Goal: Task Accomplishment & Management: Use online tool/utility

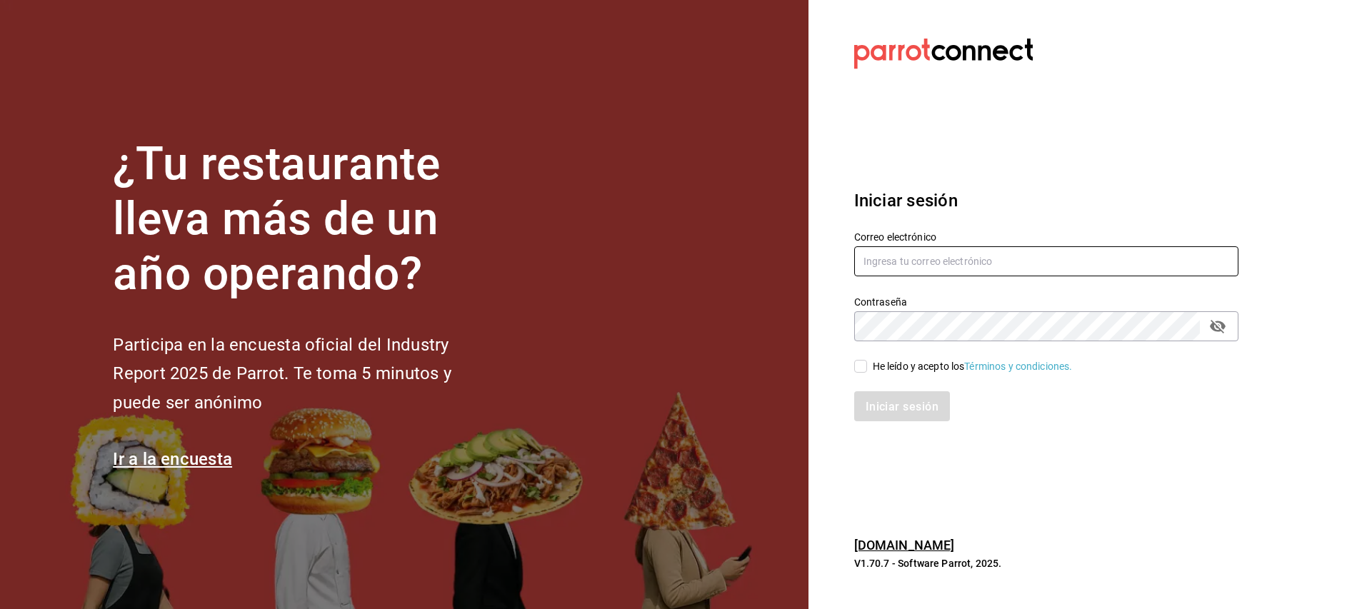
type input "[EMAIL_ADDRESS][DOMAIN_NAME]"
click at [864, 364] on input "He leído y acepto los Términos y condiciones." at bounding box center [860, 366] width 13 height 13
checkbox input "true"
click at [902, 410] on font "Iniciar sesión" at bounding box center [903, 406] width 73 height 14
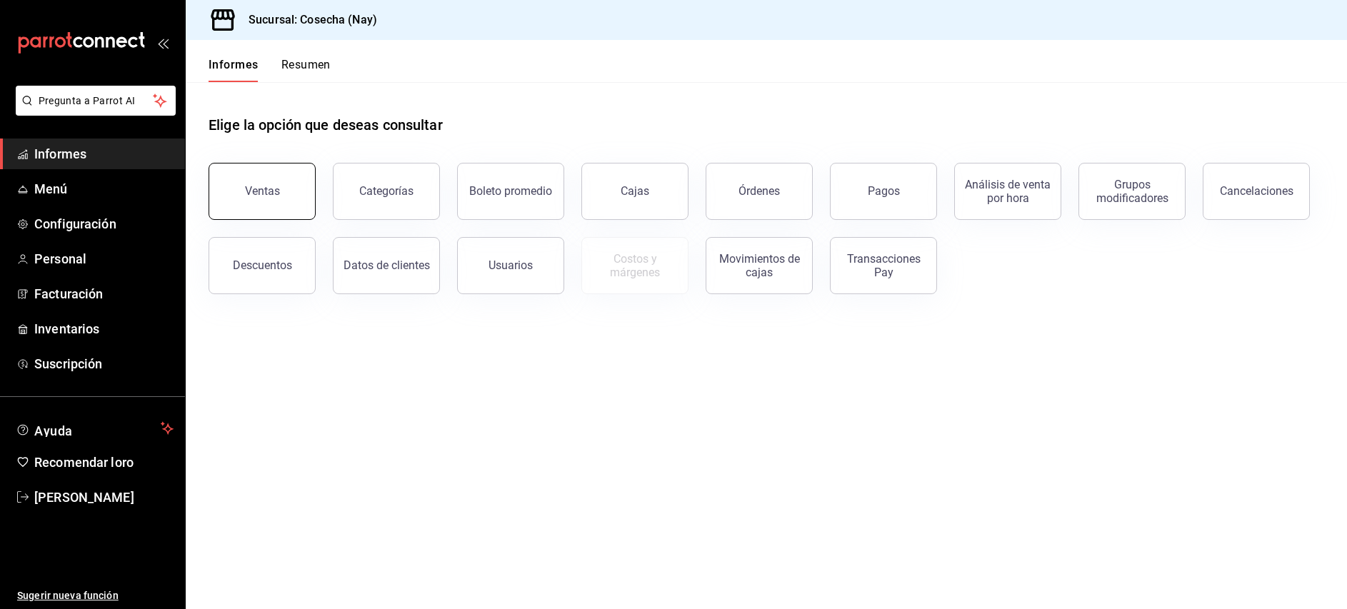
click at [280, 178] on button "Ventas" at bounding box center [262, 191] width 107 height 57
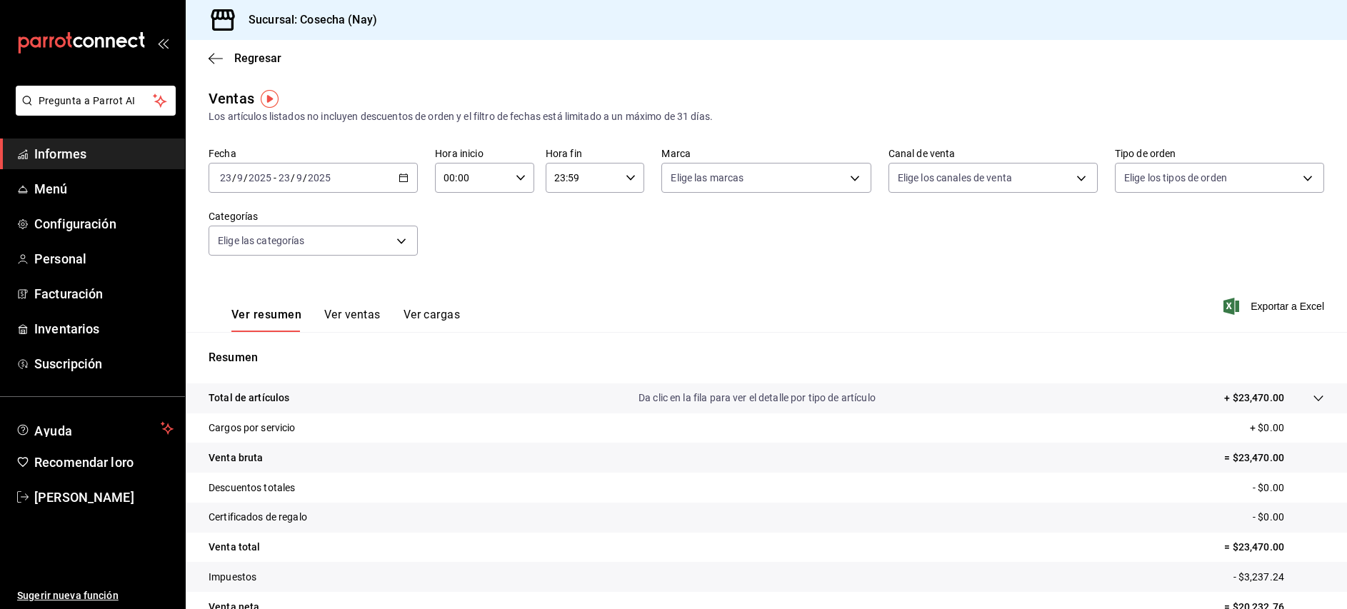
click at [401, 183] on div "2025-09-23 23 / 9 / 2025 - 2025-09-23 23 / 9 / 2025" at bounding box center [313, 178] width 209 height 30
click at [285, 348] on font "Rango de fechas" at bounding box center [259, 349] width 76 height 11
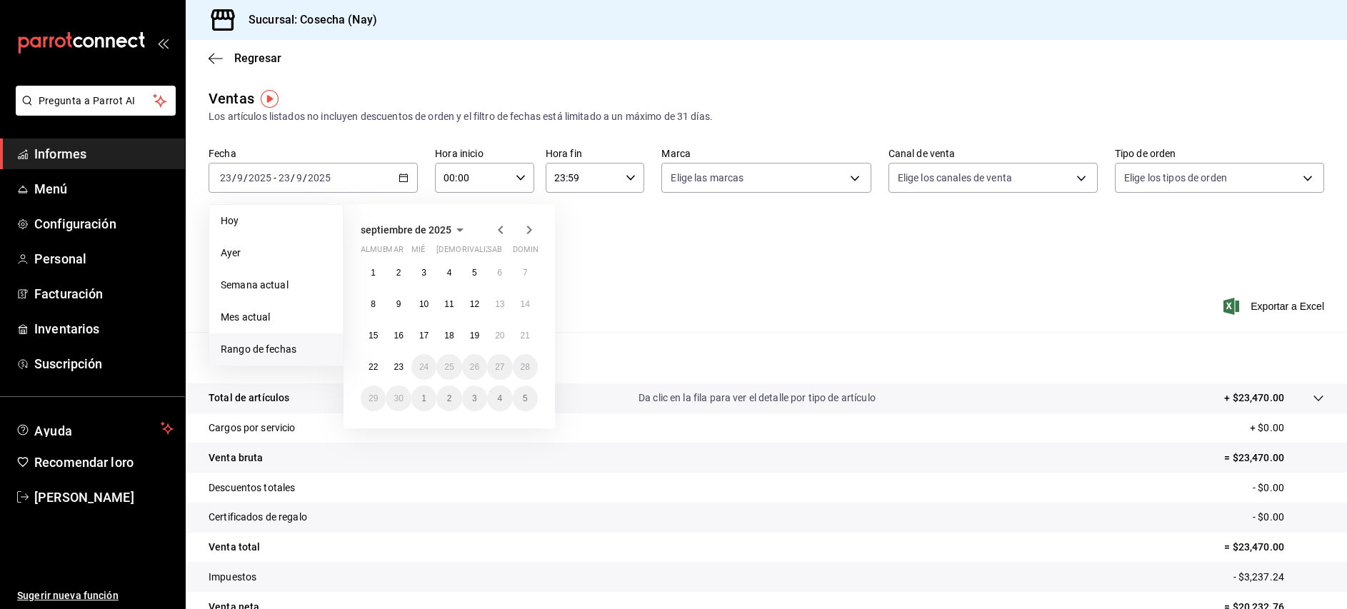
click at [504, 231] on icon "button" at bounding box center [500, 229] width 17 height 17
click at [479, 275] on button "1" at bounding box center [474, 273] width 25 height 26
click at [517, 275] on button "3" at bounding box center [525, 273] width 25 height 26
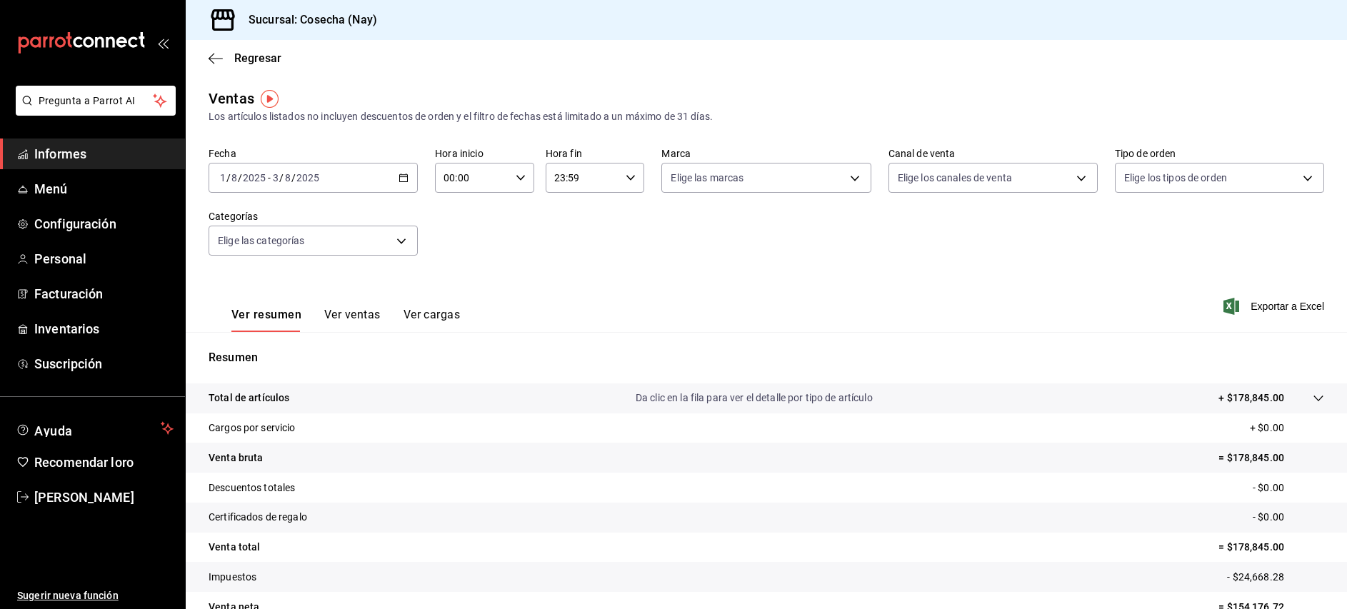
click at [403, 174] on icon "button" at bounding box center [404, 178] width 10 height 10
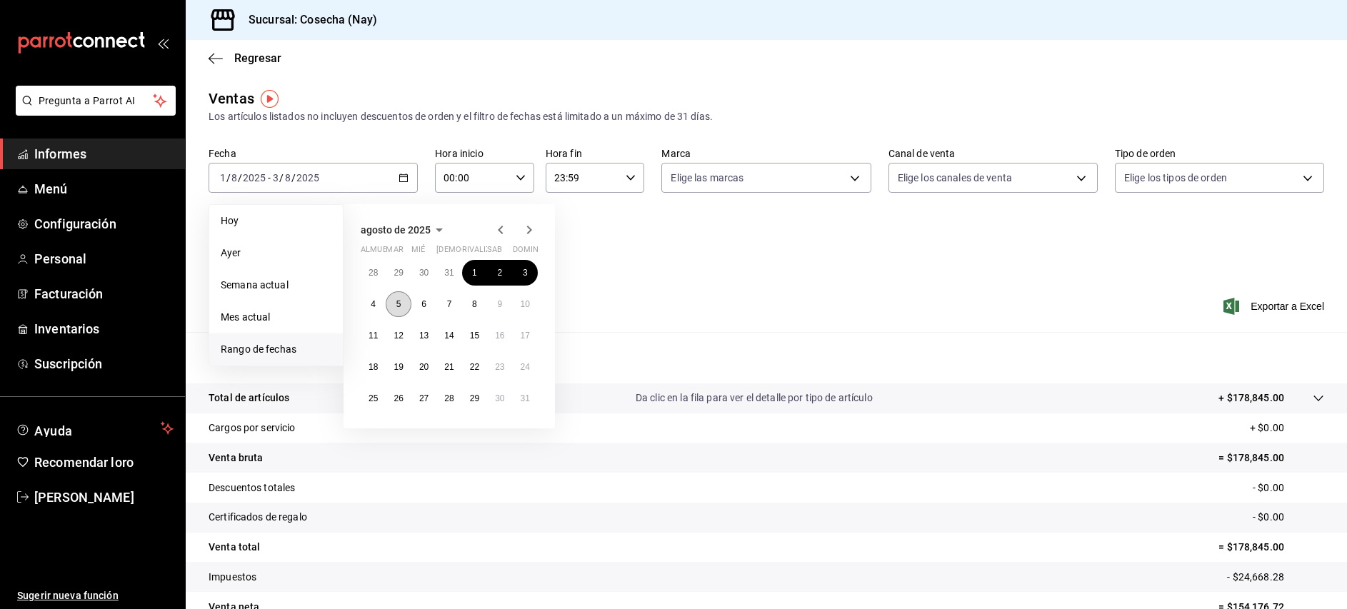
click at [394, 311] on button "5" at bounding box center [398, 304] width 25 height 26
click at [530, 306] on button "10" at bounding box center [525, 304] width 25 height 26
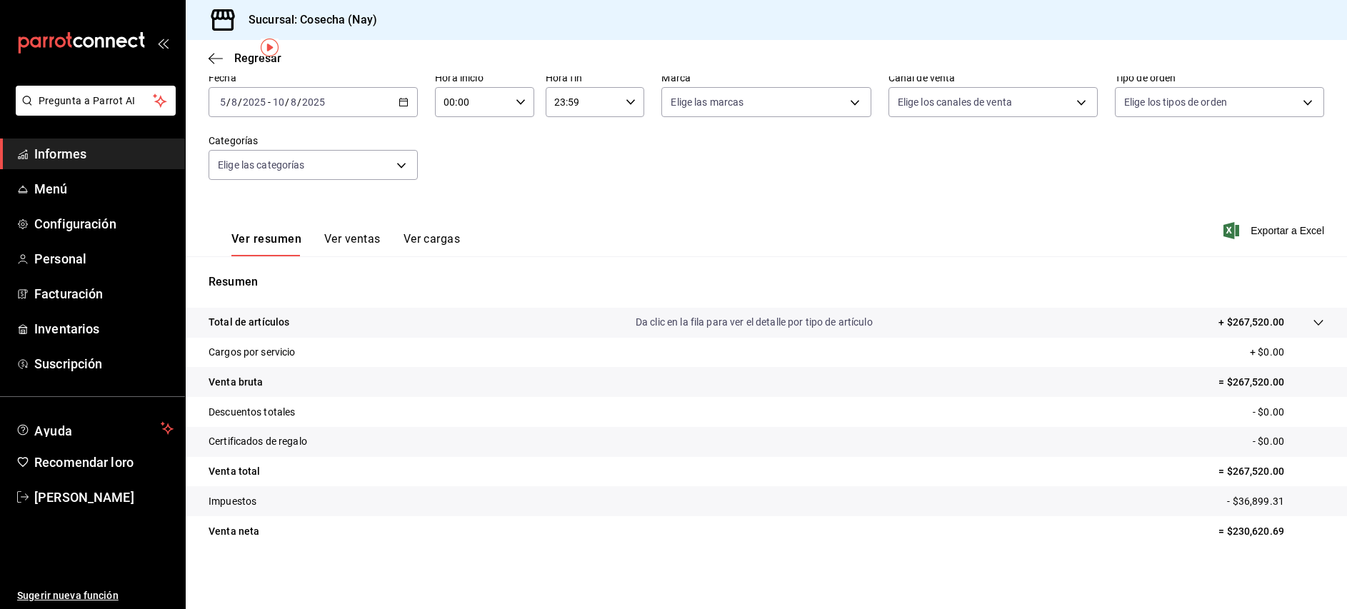
scroll to position [32, 0]
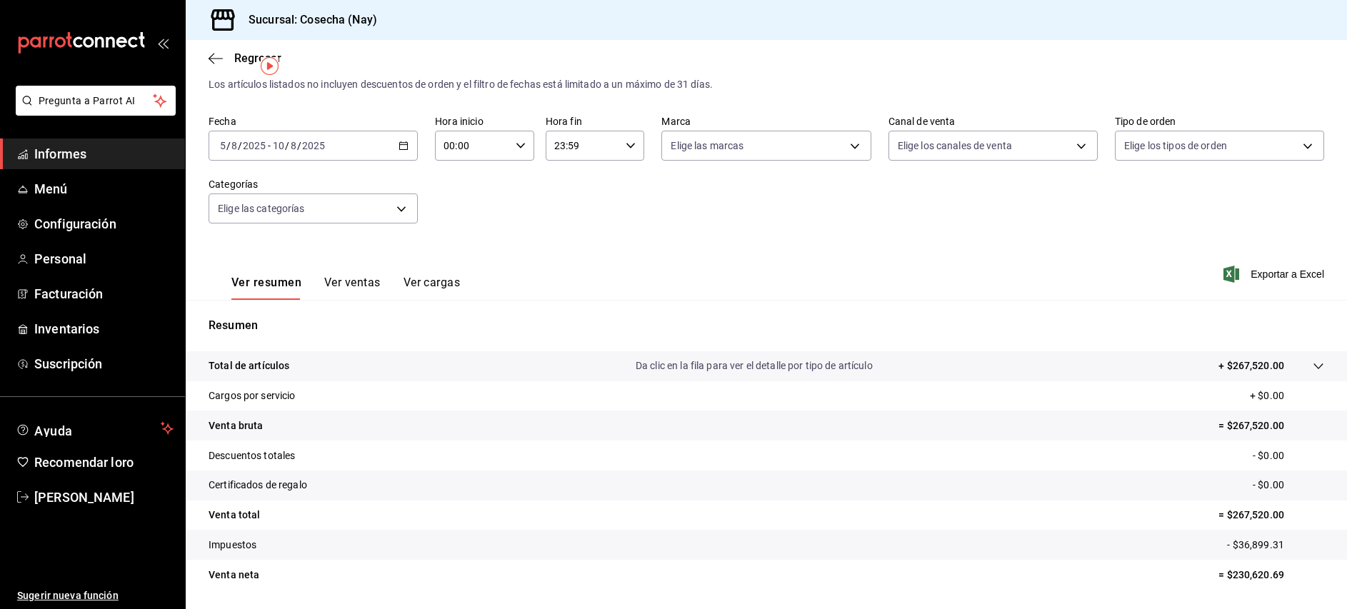
click at [354, 281] on font "Ver ventas" at bounding box center [352, 283] width 56 height 14
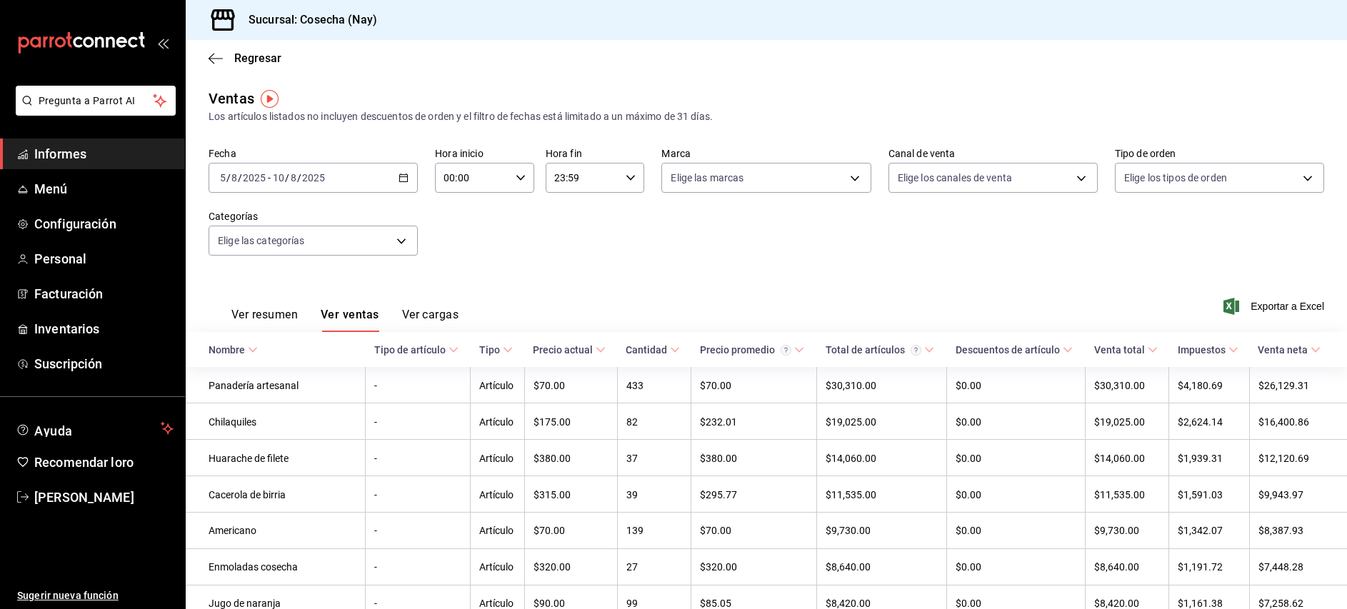
click at [274, 316] on font "Ver resumen" at bounding box center [264, 315] width 66 height 14
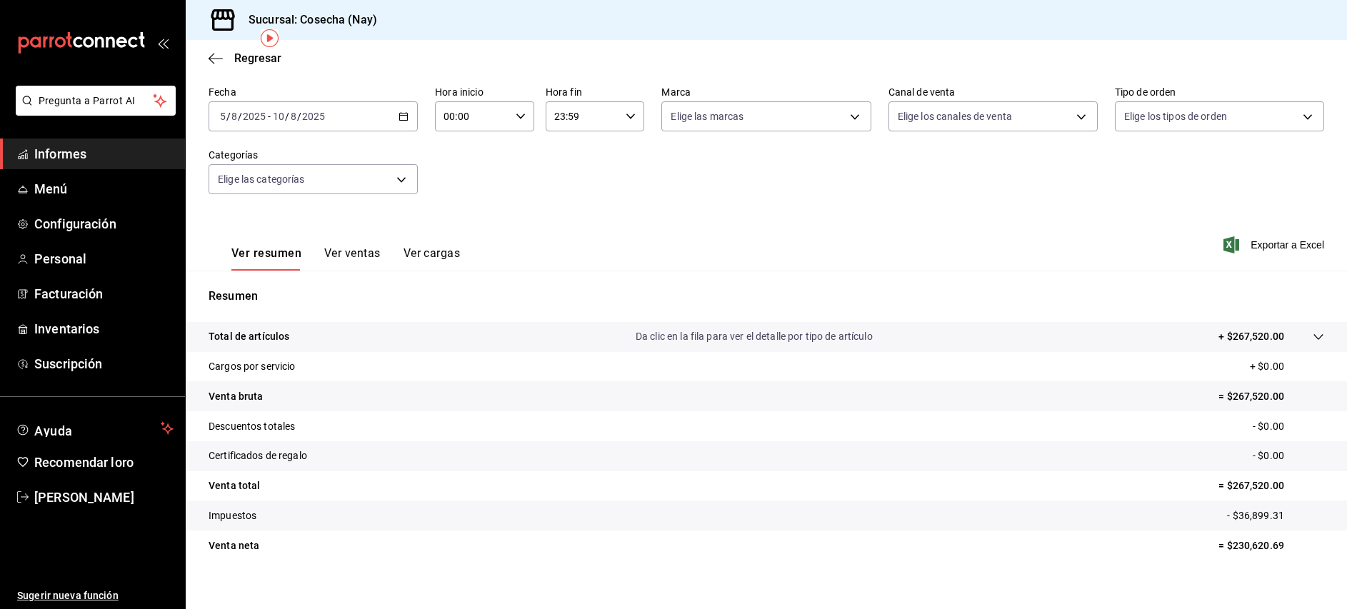
scroll to position [60, 0]
click at [457, 255] on font "Ver cargas" at bounding box center [432, 255] width 57 height 14
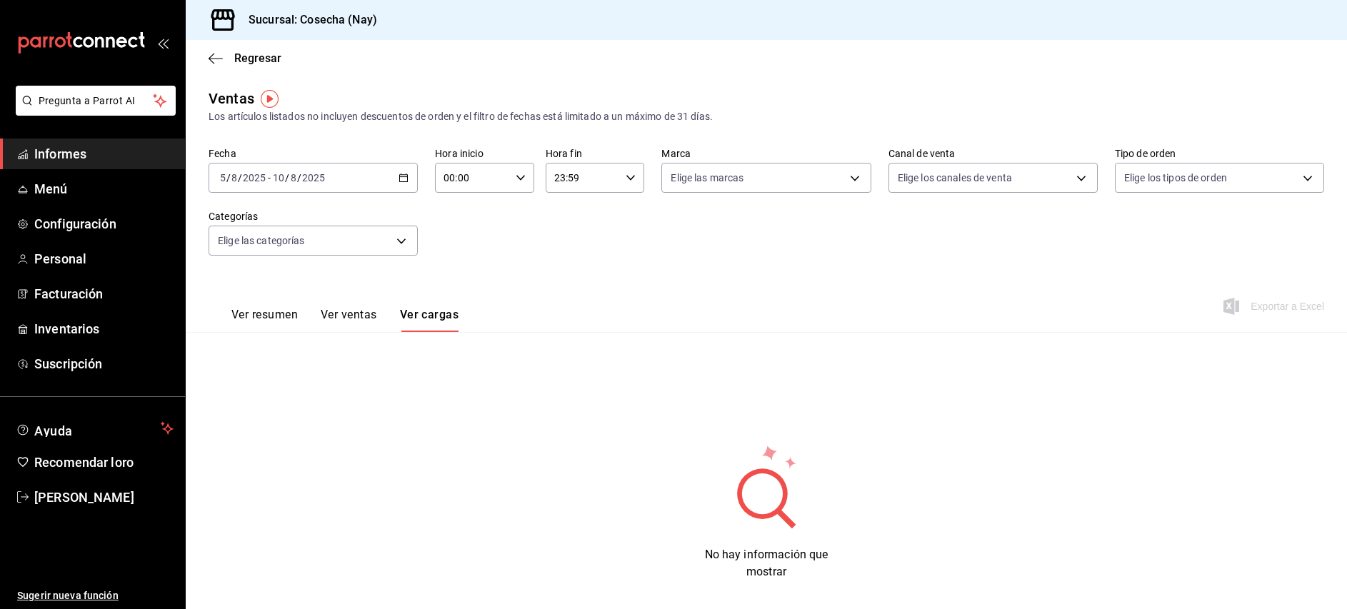
click at [356, 317] on font "Ver ventas" at bounding box center [349, 315] width 56 height 14
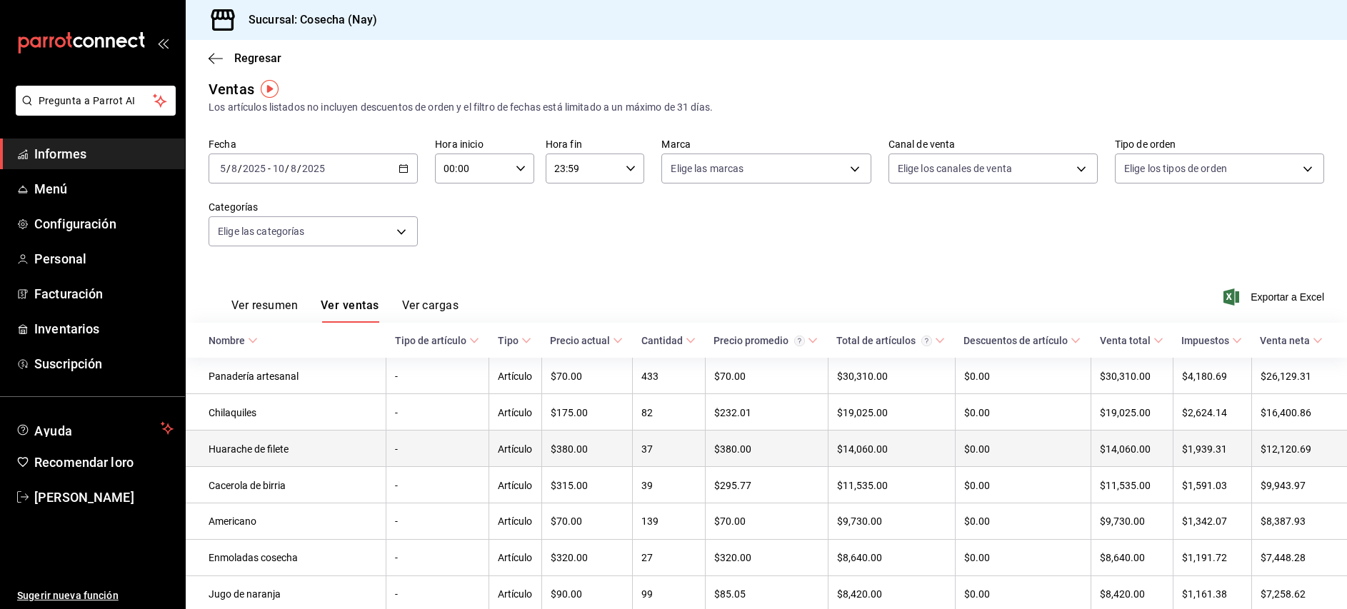
scroll to position [10, 0]
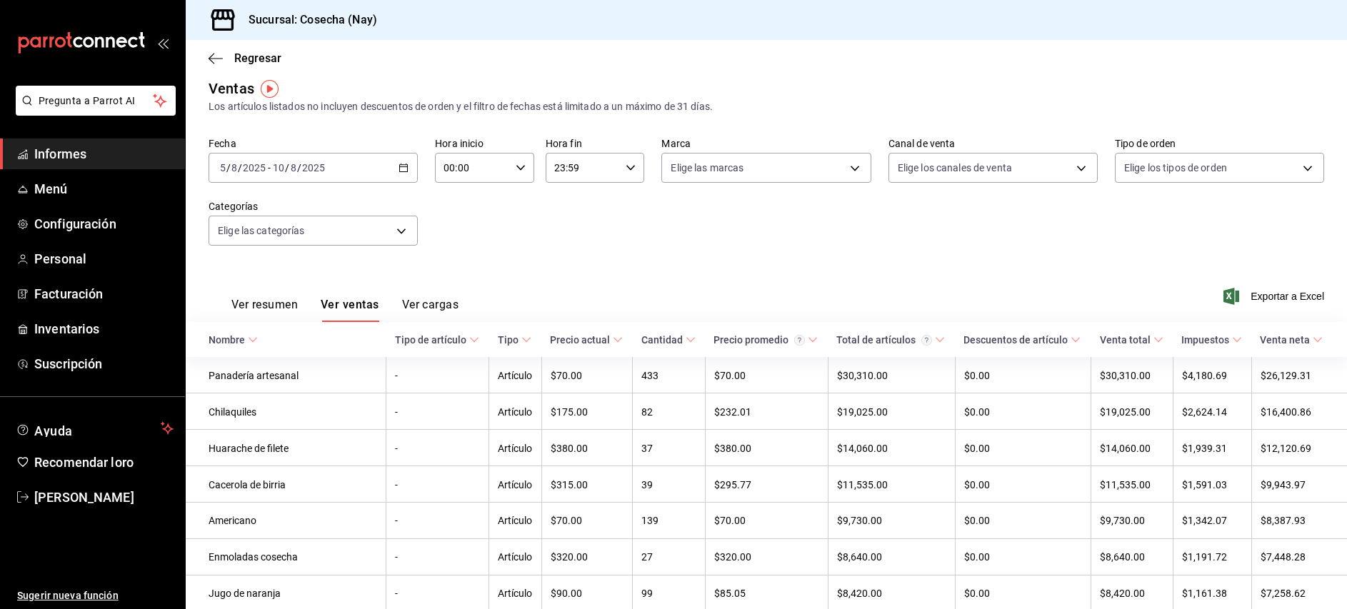
click at [407, 165] on icon "button" at bounding box center [404, 168] width 10 height 10
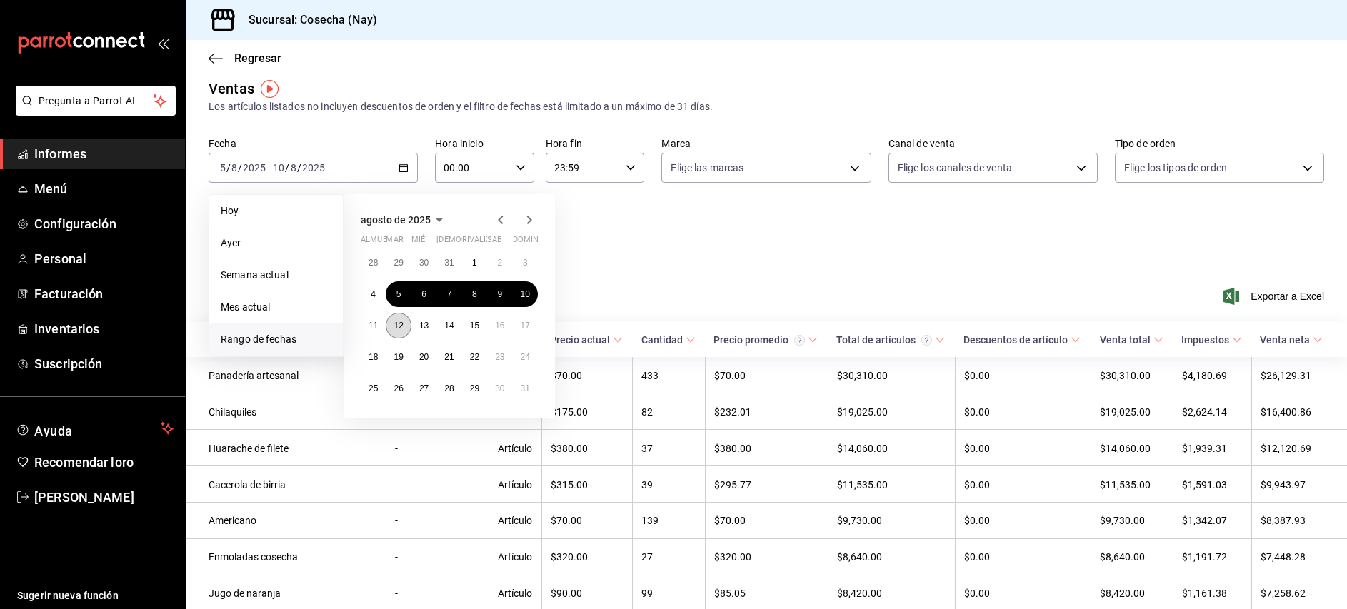
click at [402, 324] on font "12" at bounding box center [398, 326] width 9 height 10
click at [524, 328] on font "17" at bounding box center [525, 326] width 9 height 10
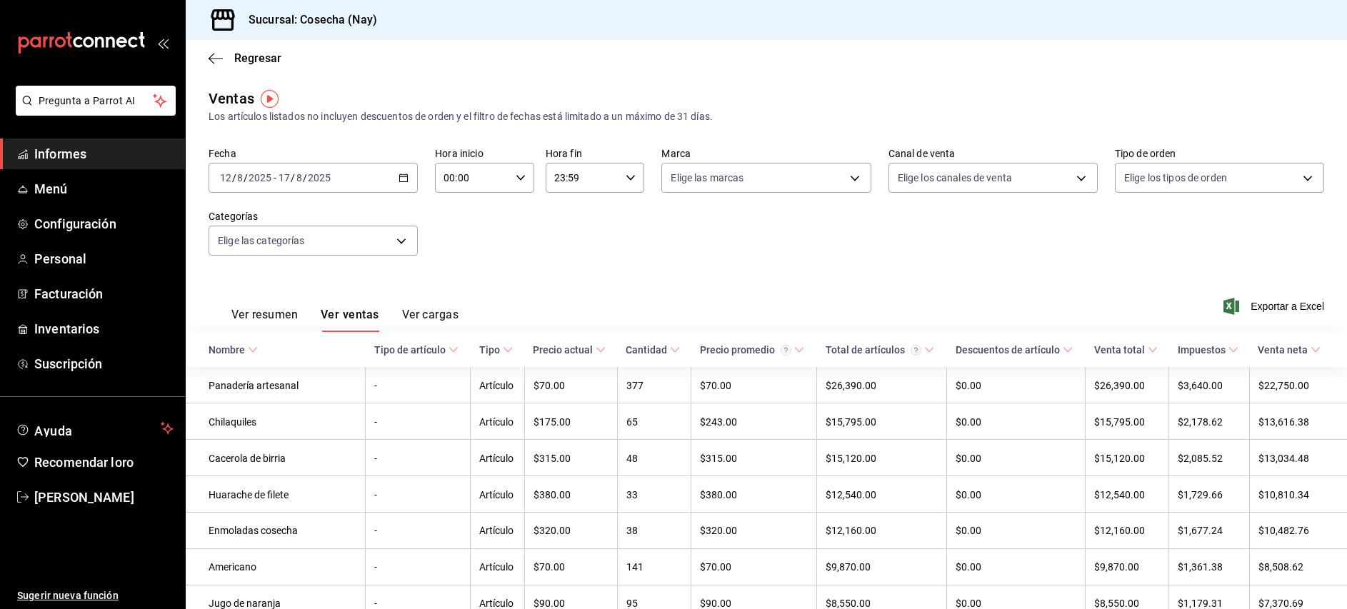
click at [284, 317] on font "Ver resumen" at bounding box center [264, 315] width 66 height 14
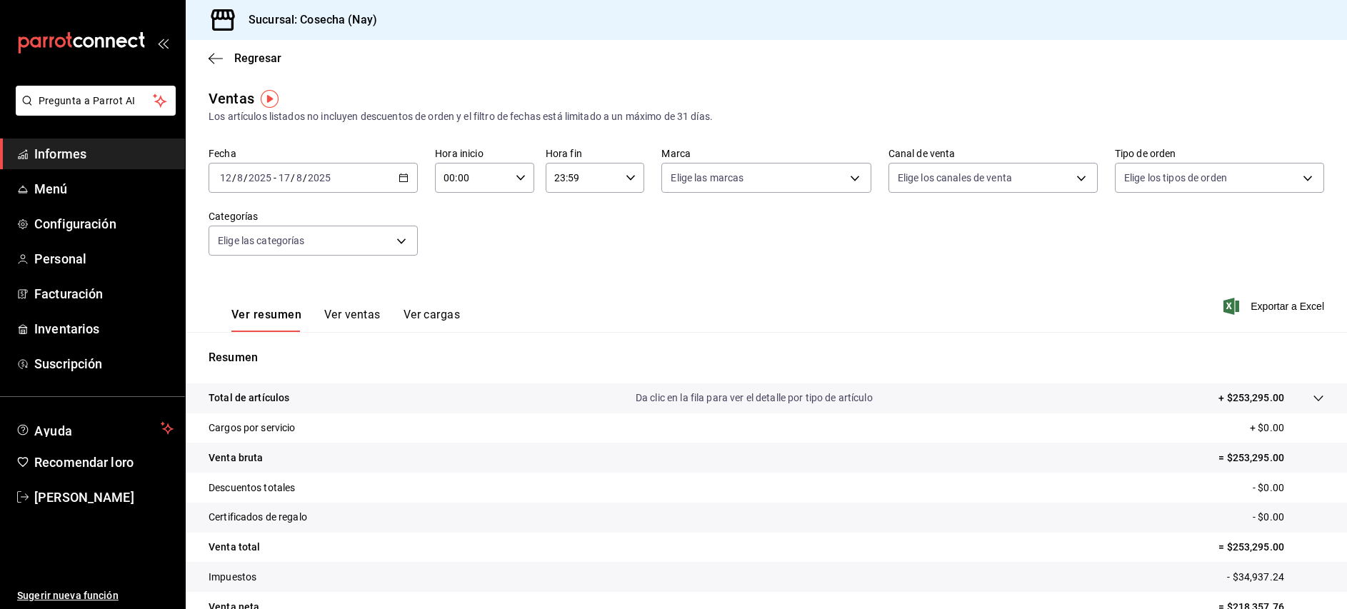
click at [399, 176] on icon "button" at bounding box center [404, 178] width 10 height 10
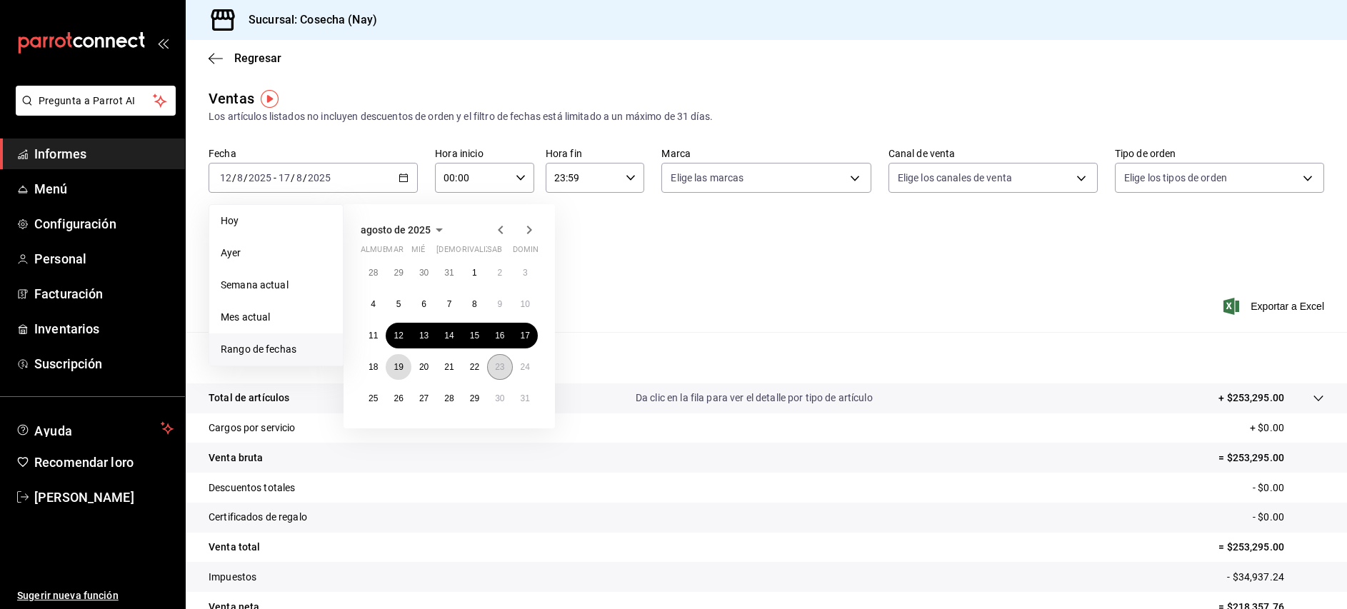
drag, startPoint x: 399, startPoint y: 363, endPoint x: 502, endPoint y: 367, distance: 102.3
click at [399, 363] on font "19" at bounding box center [398, 367] width 9 height 10
click at [528, 367] on font "24" at bounding box center [525, 367] width 9 height 10
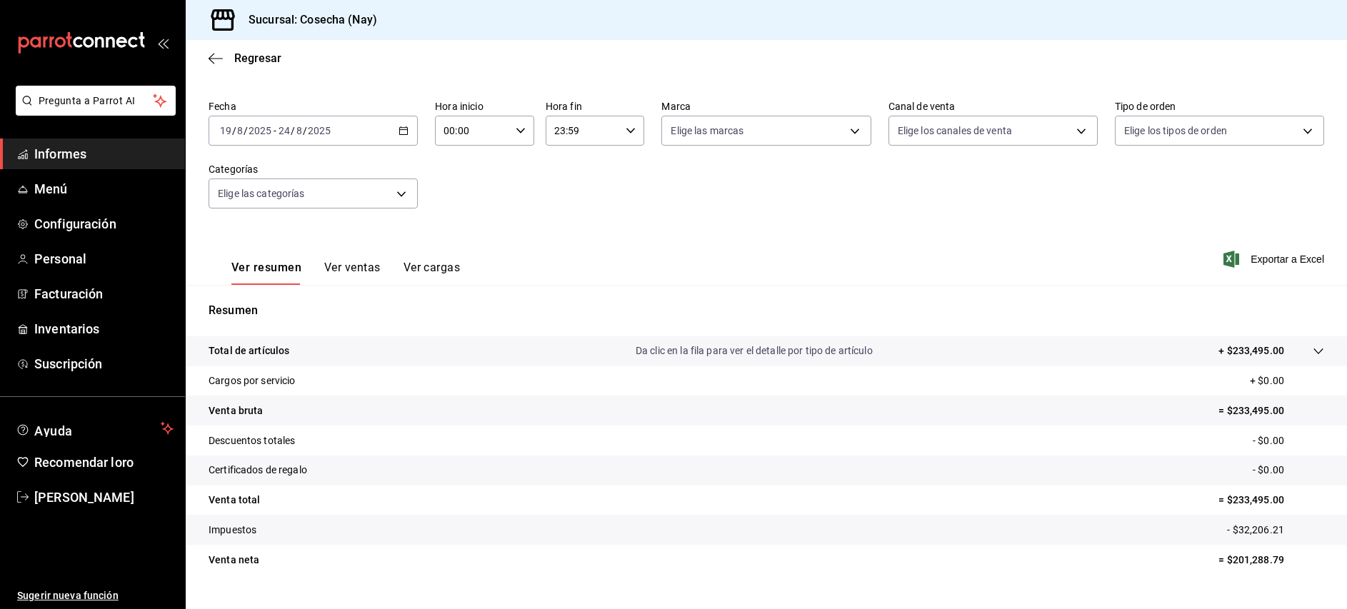
scroll to position [76, 0]
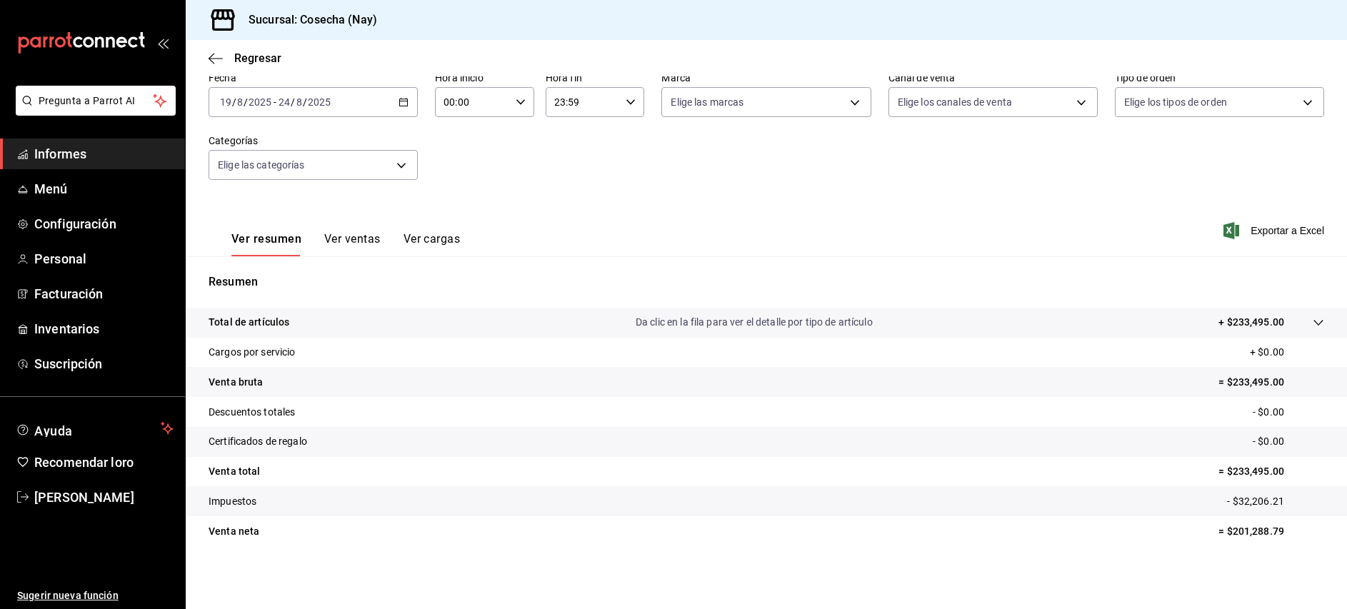
click at [407, 107] on div "2025-08-19 19 / 8 / 2025 - 2025-08-24 24 / 8 / 2025" at bounding box center [313, 102] width 209 height 30
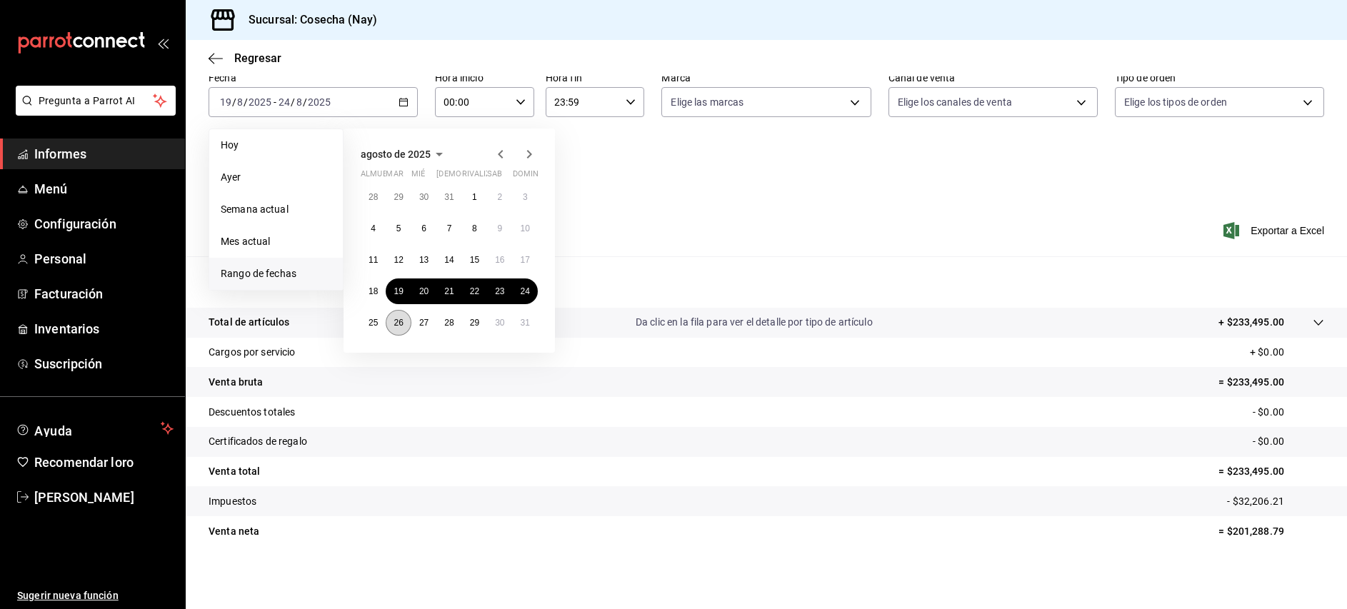
click at [397, 322] on font "26" at bounding box center [398, 323] width 9 height 10
click at [523, 319] on font "31" at bounding box center [525, 323] width 9 height 10
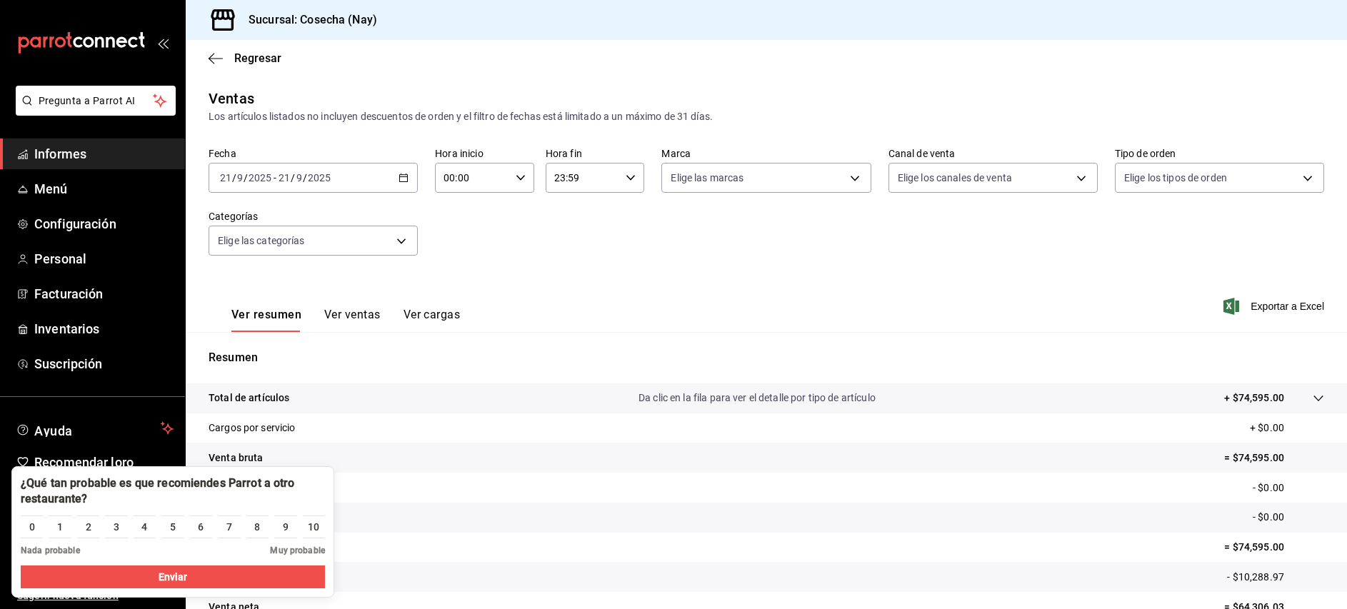
click at [402, 181] on icon "button" at bounding box center [404, 178] width 10 height 10
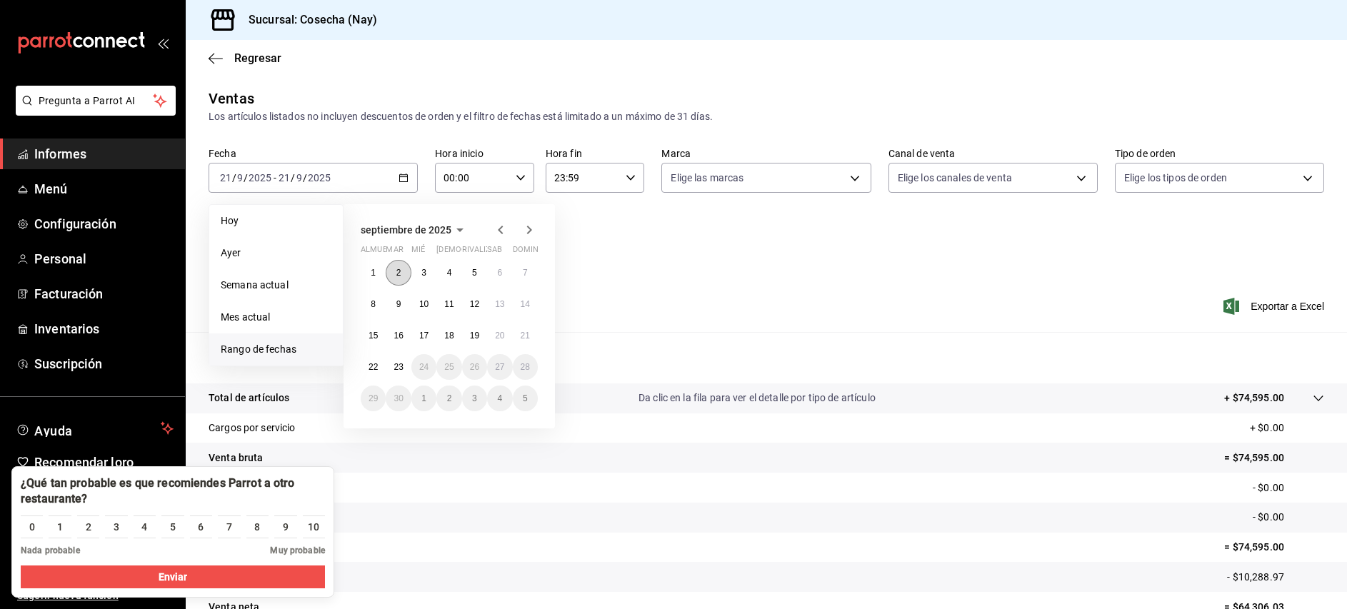
click at [396, 274] on button "2" at bounding box center [398, 273] width 25 height 26
click at [524, 281] on button "7" at bounding box center [525, 273] width 25 height 26
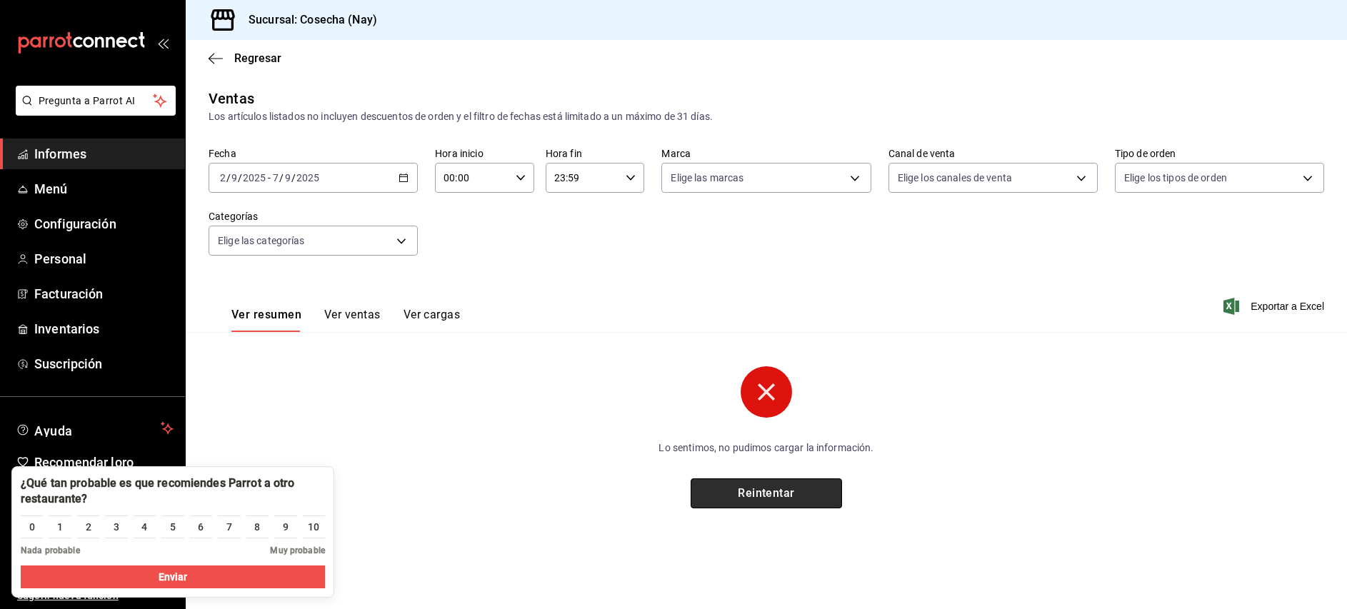
click at [791, 497] on font "Reintentar" at bounding box center [766, 494] width 57 height 14
drag, startPoint x: 317, startPoint y: 532, endPoint x: 307, endPoint y: 557, distance: 27.6
click at [317, 532] on font "10" at bounding box center [313, 527] width 11 height 11
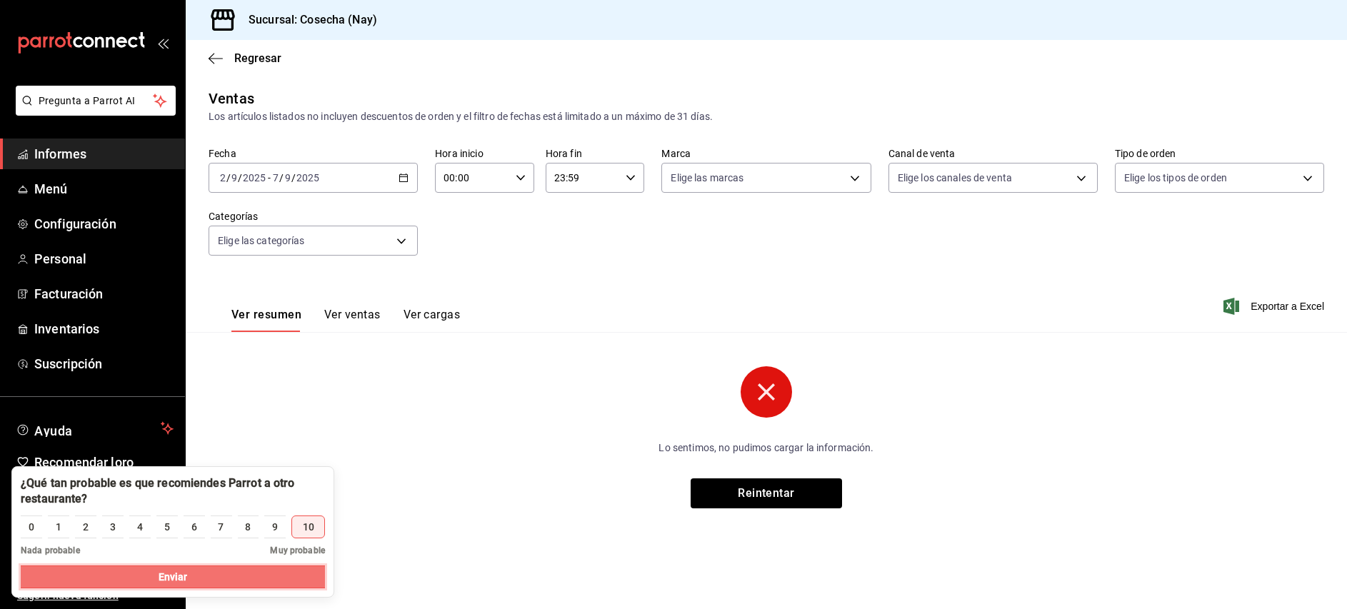
drag, startPoint x: 289, startPoint y: 582, endPoint x: 537, endPoint y: 497, distance: 261.6
click at [290, 582] on button "Enviar" at bounding box center [173, 577] width 304 height 23
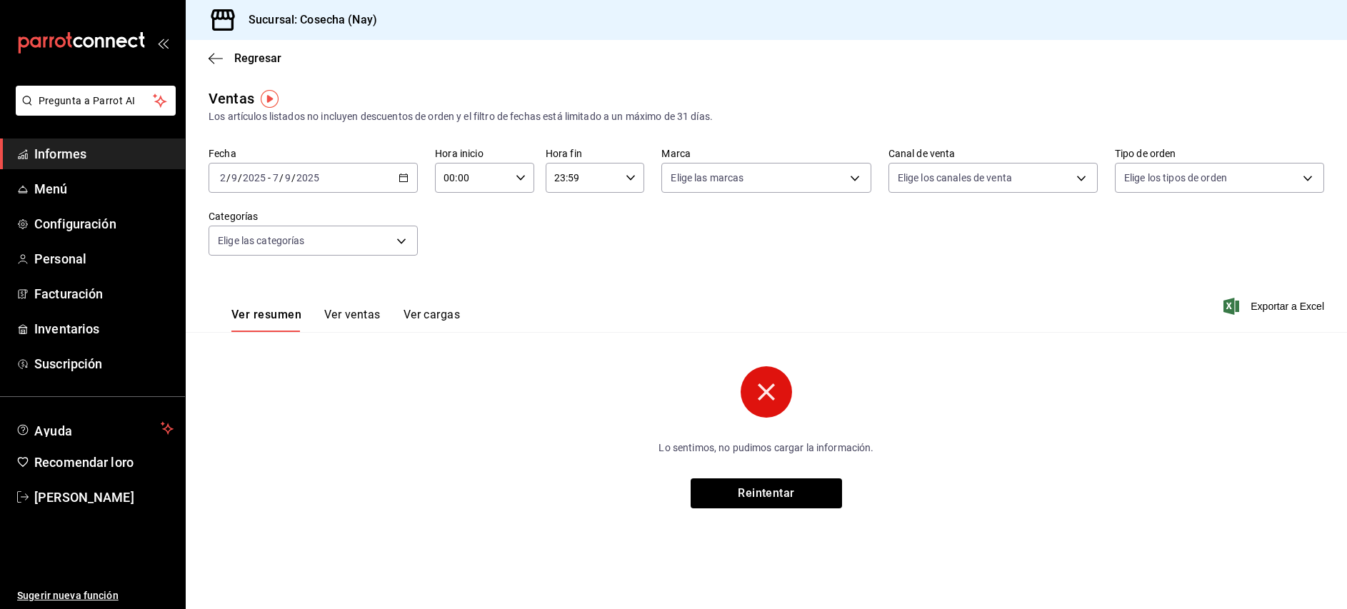
click at [777, 391] on circle at bounding box center [766, 391] width 51 height 51
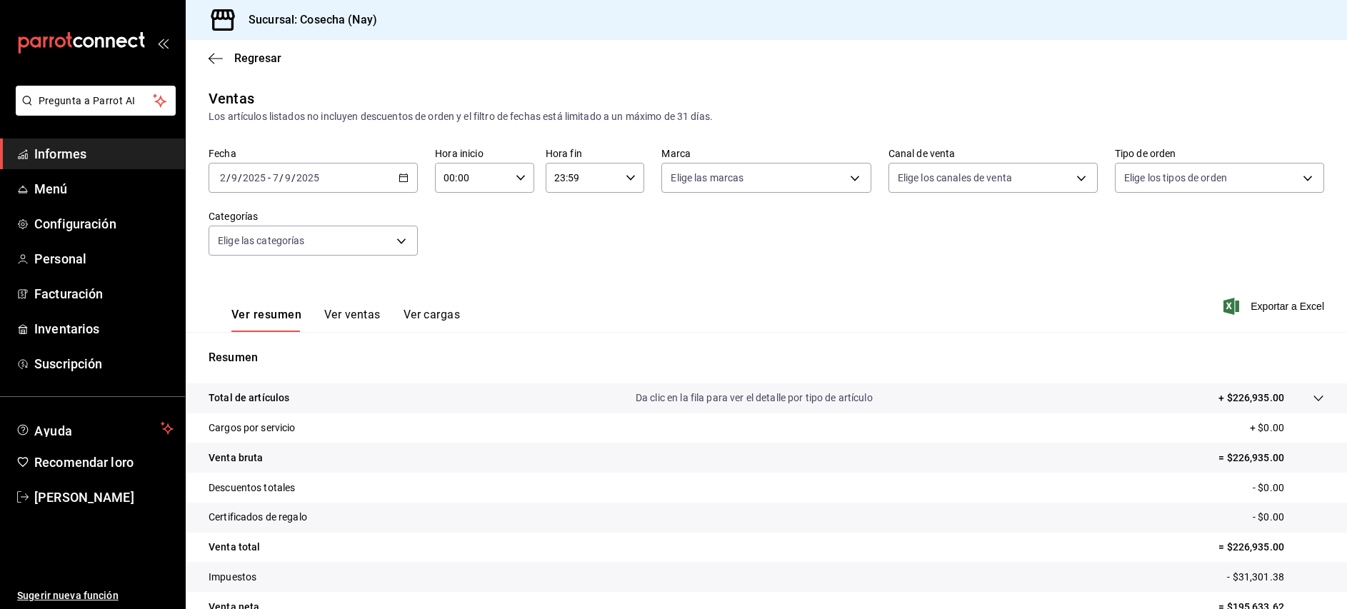
click at [401, 178] on icon "button" at bounding box center [404, 178] width 10 height 10
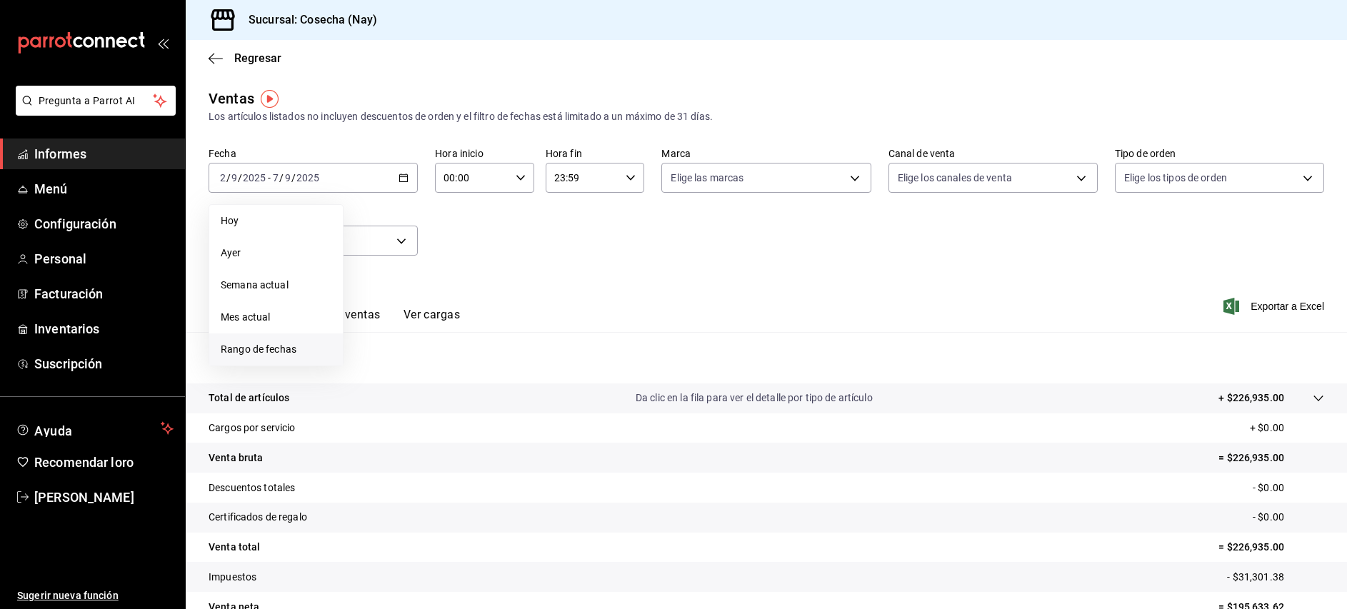
click at [280, 344] on font "Rango de fechas" at bounding box center [259, 349] width 76 height 11
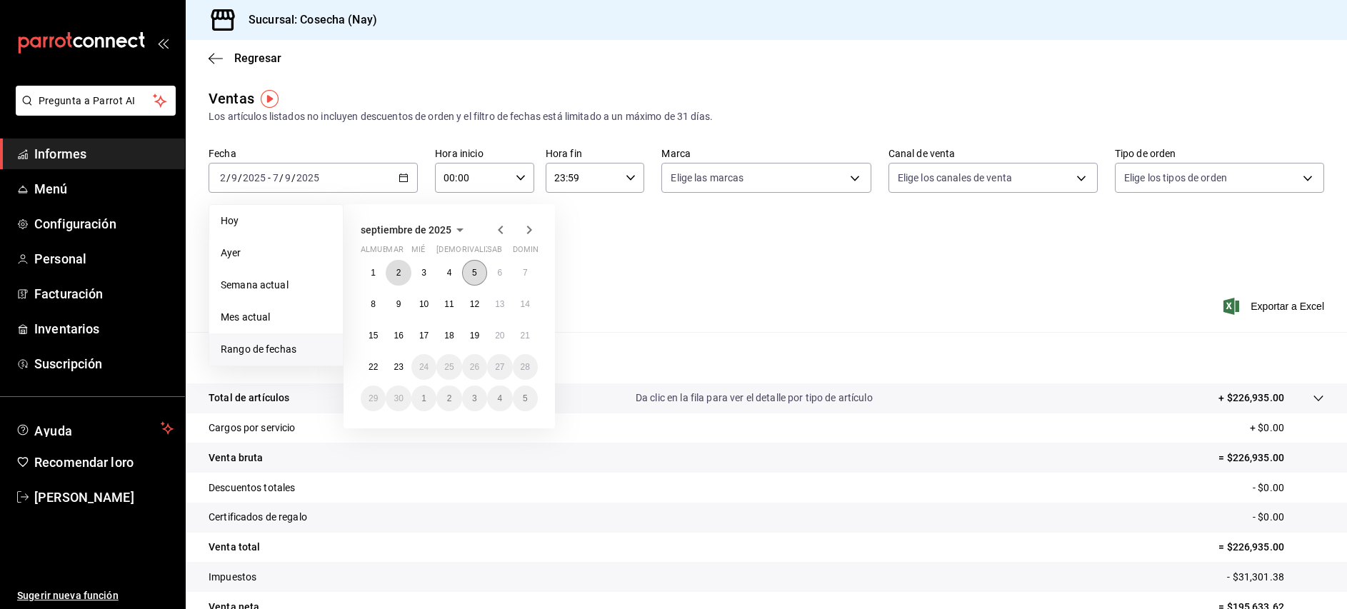
drag, startPoint x: 402, startPoint y: 276, endPoint x: 469, endPoint y: 278, distance: 66.5
click at [402, 276] on button "2" at bounding box center [398, 273] width 25 height 26
click at [527, 278] on button "7" at bounding box center [525, 273] width 25 height 26
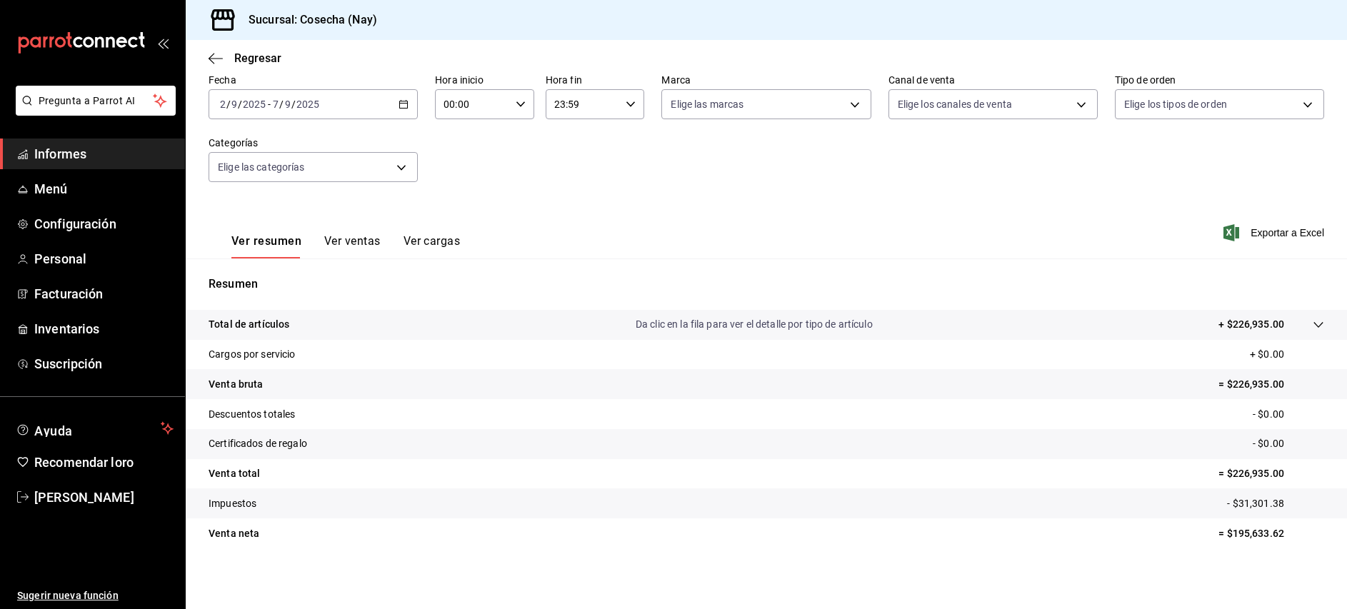
scroll to position [76, 0]
click at [403, 96] on div "2025-09-02 2 / 9 / 2025 - 2025-09-07 7 / 9 / 2025" at bounding box center [313, 102] width 209 height 30
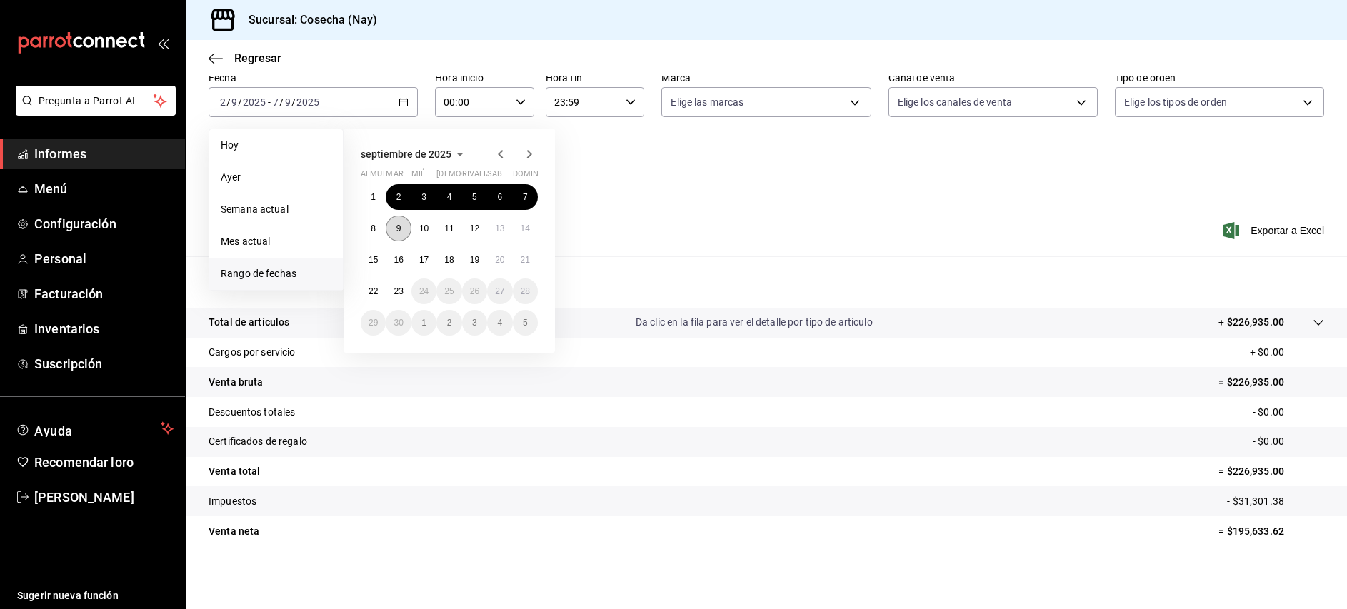
click at [402, 226] on button "9" at bounding box center [398, 229] width 25 height 26
click at [523, 224] on font "14" at bounding box center [525, 229] width 9 height 10
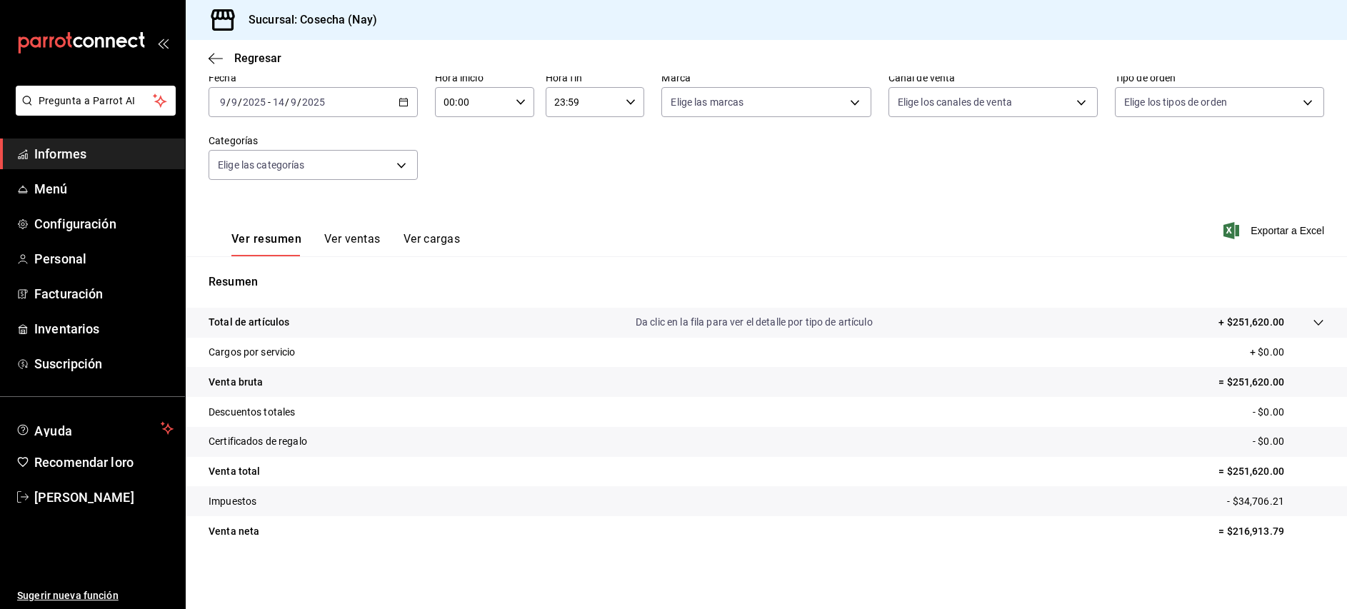
click at [399, 100] on \(Stroke\) "button" at bounding box center [403, 103] width 9 height 8
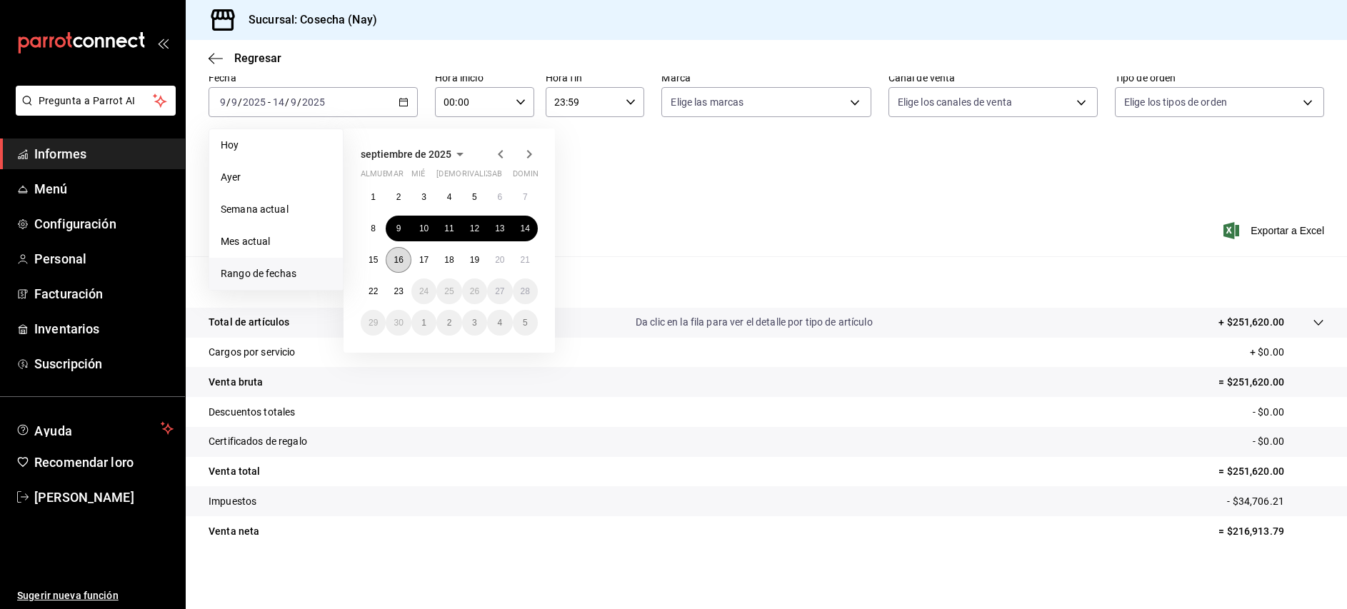
click at [398, 256] on font "16" at bounding box center [398, 260] width 9 height 10
click at [526, 256] on font "21" at bounding box center [525, 260] width 9 height 10
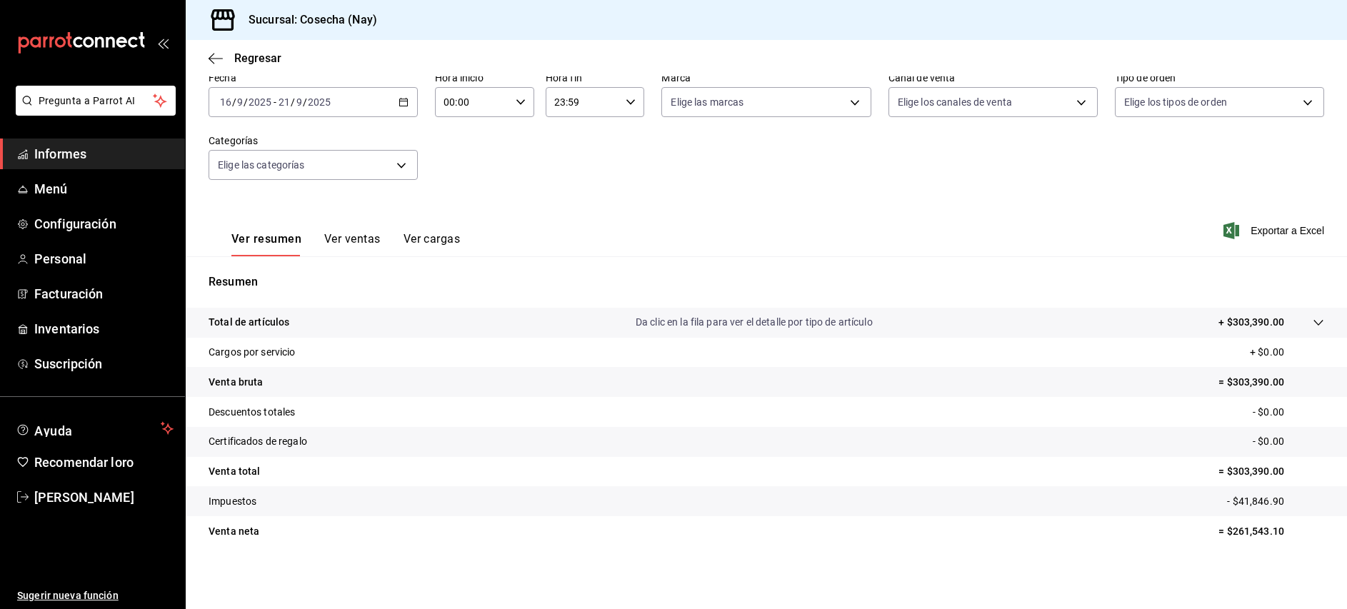
click at [409, 104] on div "2025-09-16 16 / 9 / 2025 - 2025-09-21 21 / 9 / 2025" at bounding box center [313, 102] width 209 height 30
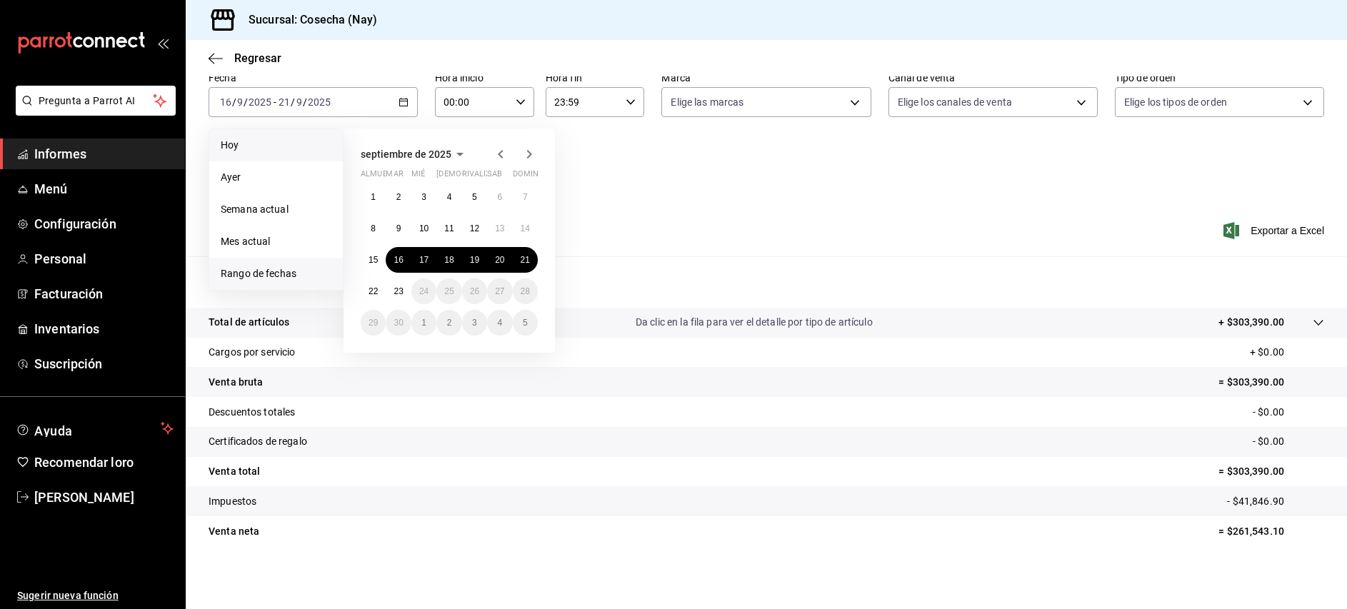
click at [276, 145] on span "Hoy" at bounding box center [276, 145] width 111 height 15
